Goal: Contribute content: Contribute content

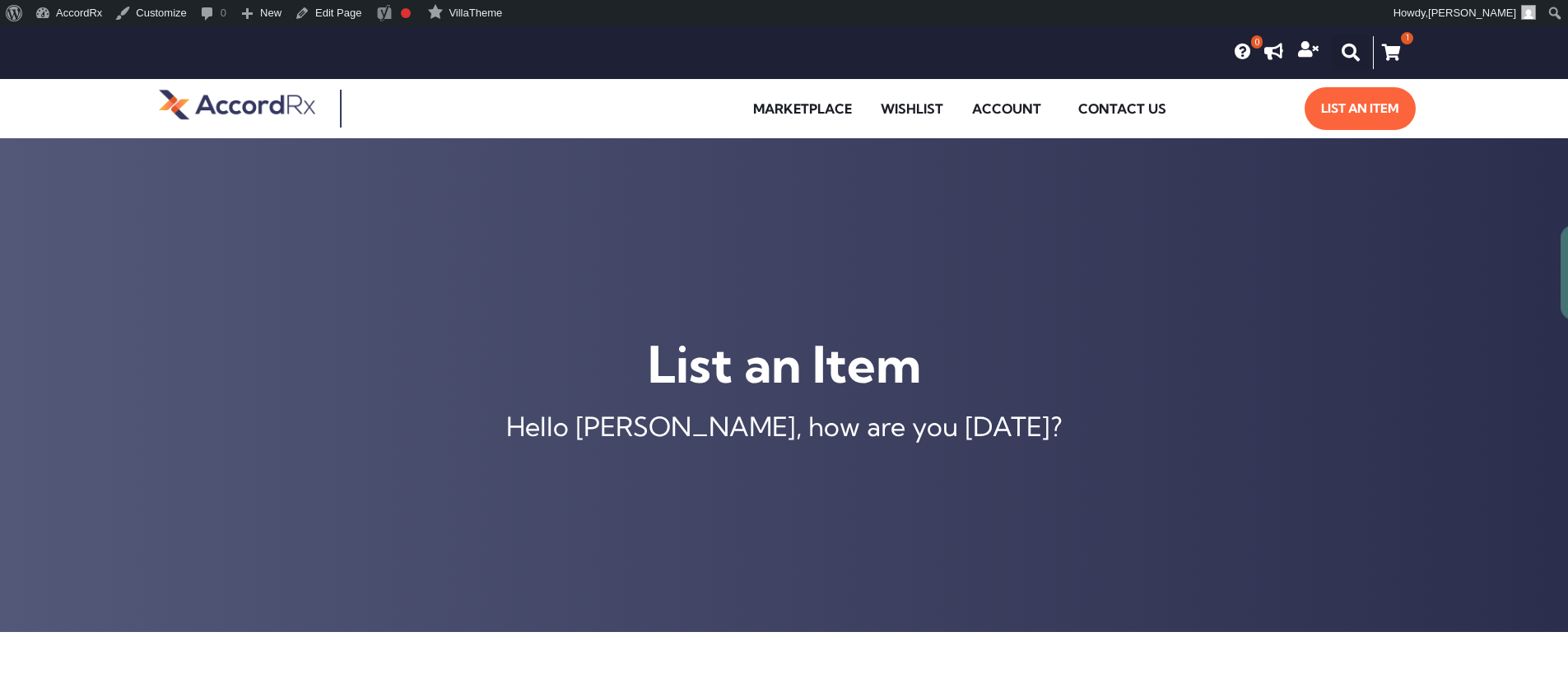
type input "[MEDICAL_DATA] ER 105 MG TABLET"
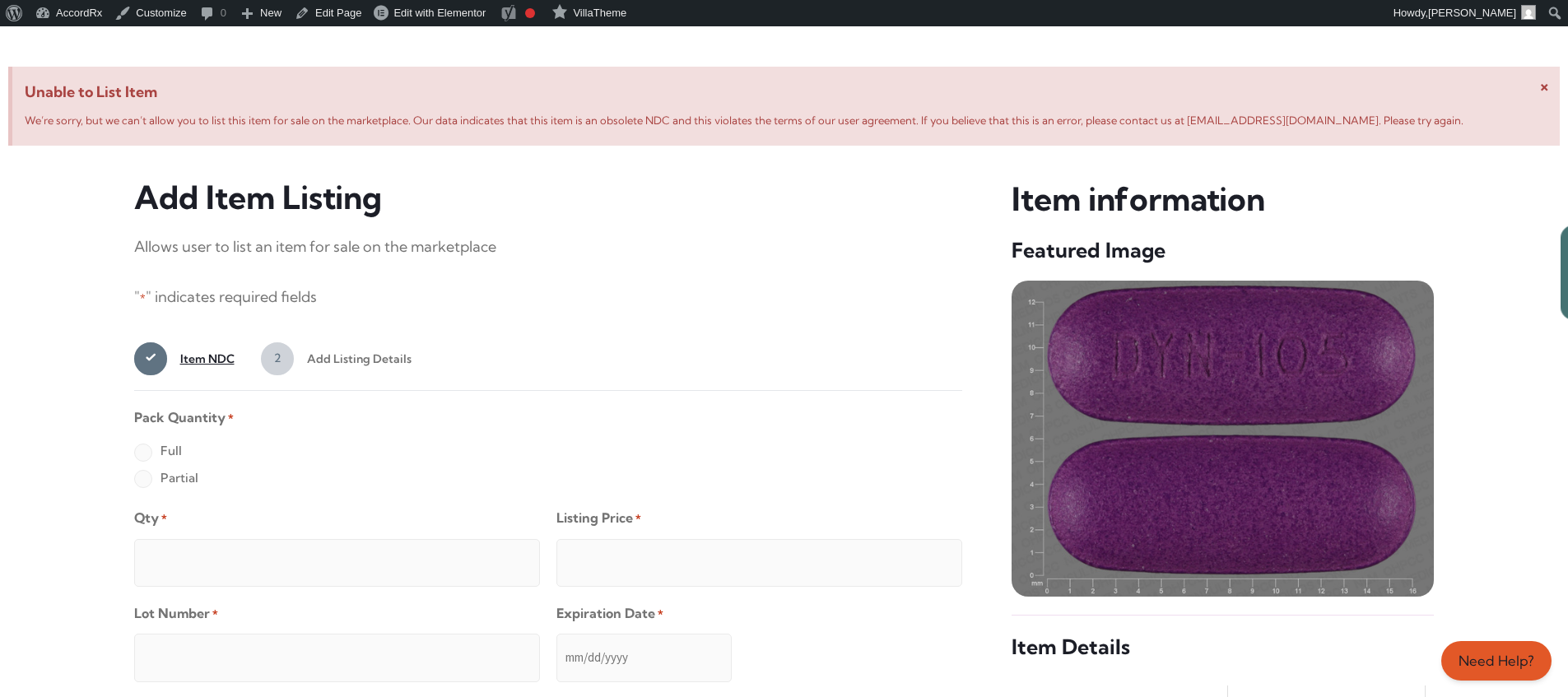
scroll to position [632, 0]
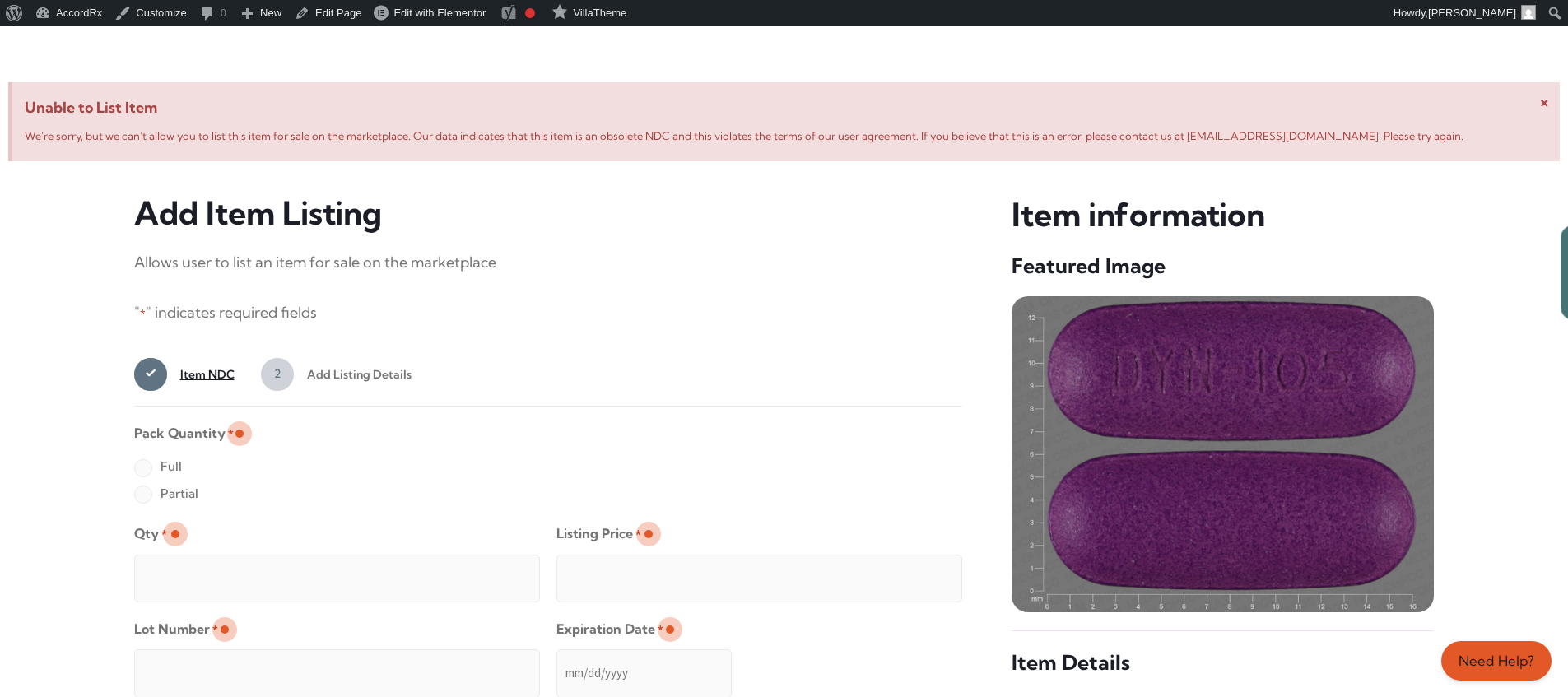
click at [143, 469] on label "Full" at bounding box center [158, 466] width 48 height 26
click at [0, 0] on input "Full" at bounding box center [0, 0] width 0 height 0
click at [196, 560] on input "Qty *" at bounding box center [337, 578] width 406 height 47
type input "2"
click at [916, 573] on input "Listing Price *" at bounding box center [759, 578] width 406 height 47
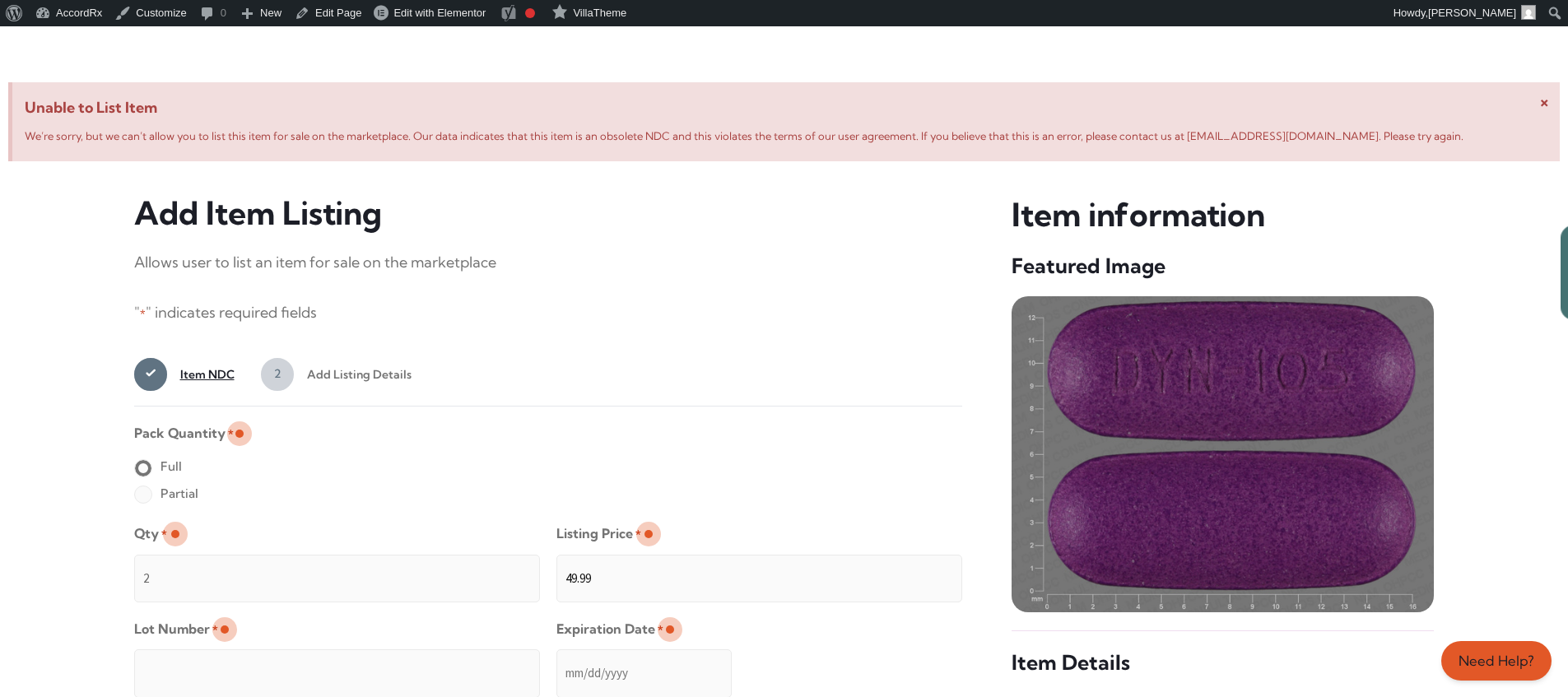
type input "49.99"
click at [444, 661] on input "Lot Number *" at bounding box center [337, 672] width 406 height 47
type input "TEST23456"
click at [557, 656] on input "Expiration Date *" at bounding box center [644, 672] width 176 height 47
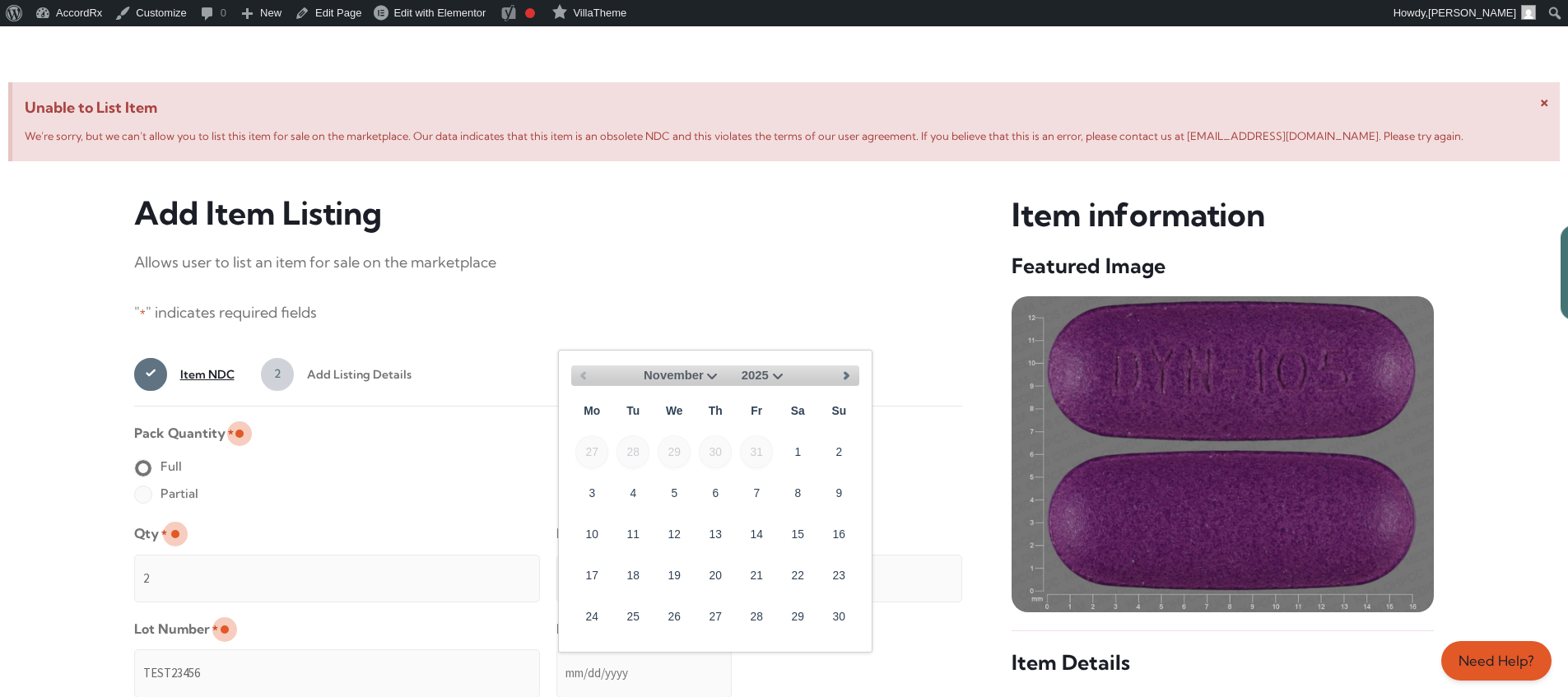
click at [710, 373] on select "November December" at bounding box center [683, 376] width 78 height 20
click at [641, 609] on link "30" at bounding box center [633, 615] width 33 height 33
type input "[DATE]"
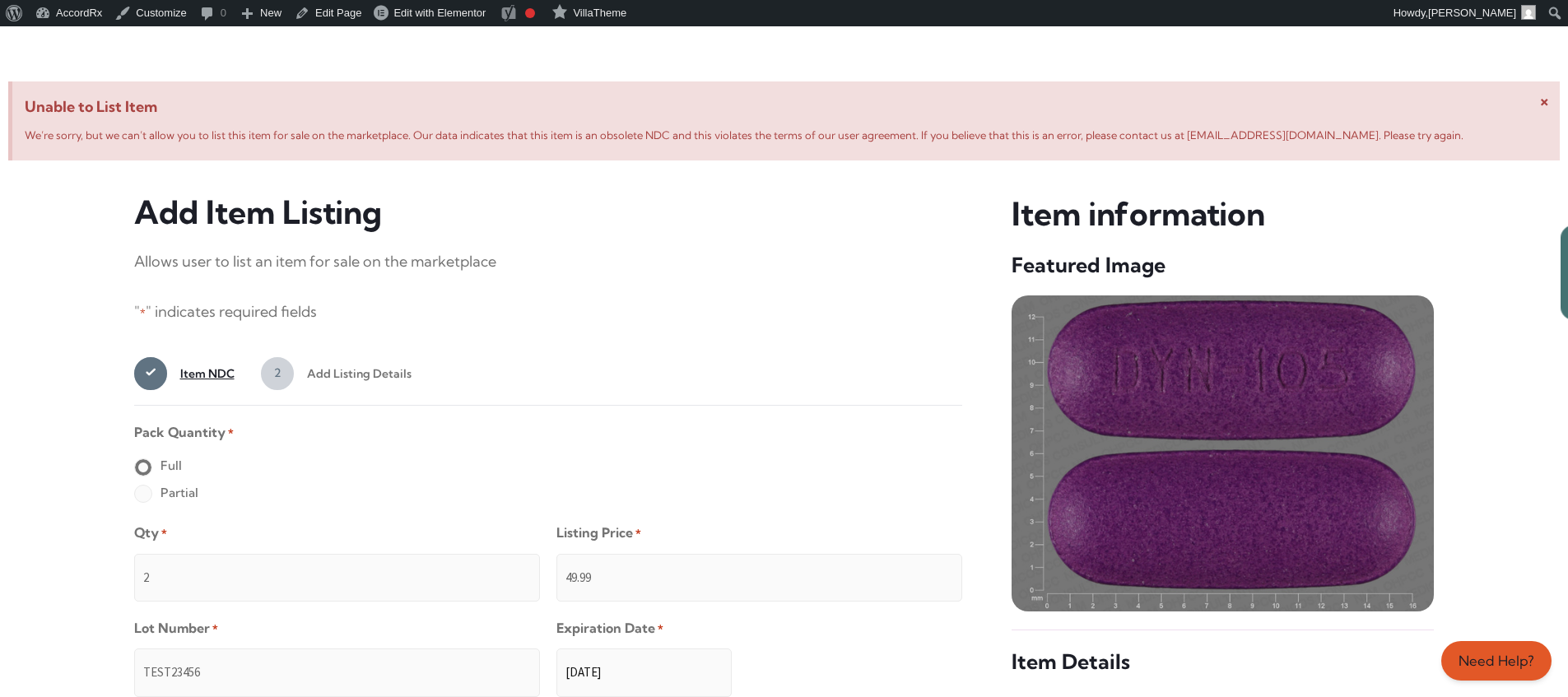
scroll to position [1313, 0]
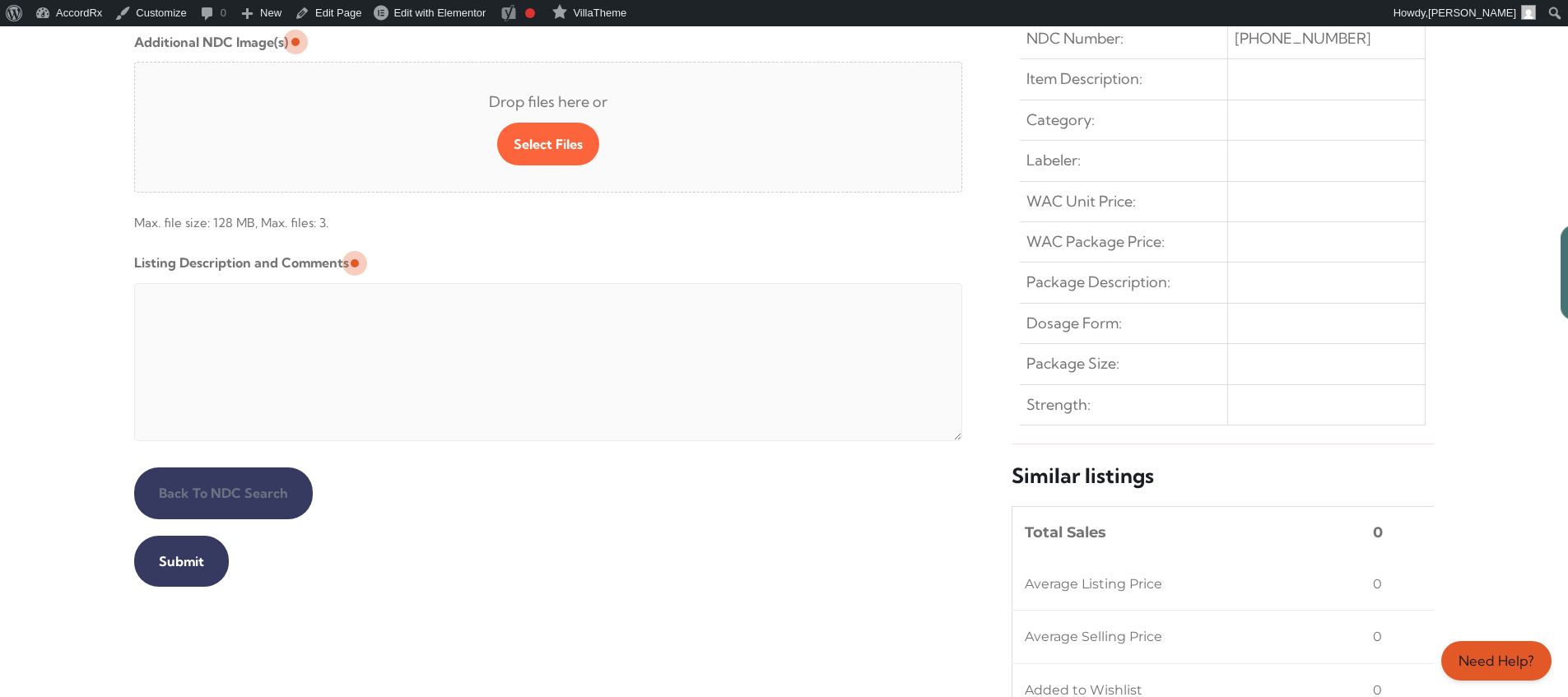
click at [533, 287] on textarea "Listing Description and Comments" at bounding box center [548, 362] width 829 height 158
type textarea "Automated Testing - list comment from [MEDICAL_DATA][DOMAIN_NAME]"
click at [178, 561] on input "Submit" at bounding box center [182, 560] width 95 height 51
